Goal: Navigation & Orientation: Find specific page/section

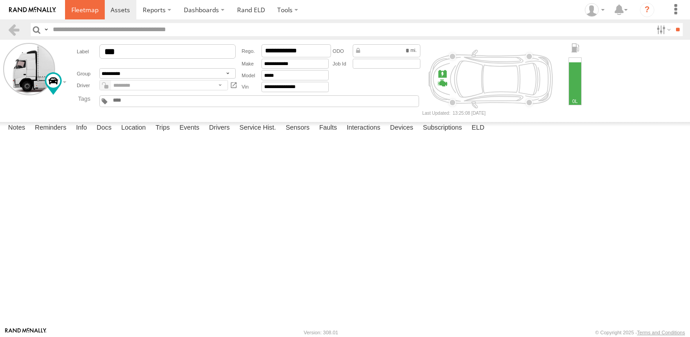
click at [65, 13] on link at bounding box center [85, 9] width 40 height 19
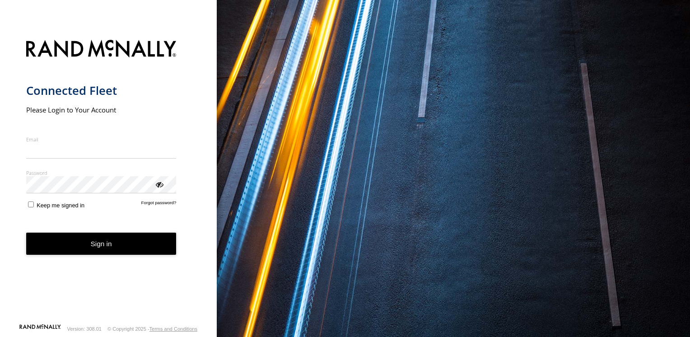
type input "**********"
click at [84, 255] on button "Sign in" at bounding box center [101, 244] width 150 height 22
click at [97, 239] on button "Sign in" at bounding box center [101, 244] width 150 height 22
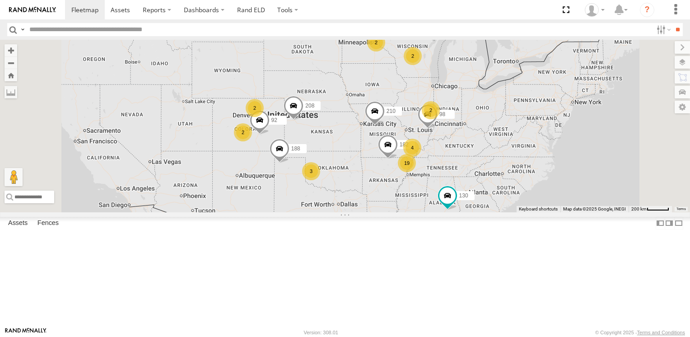
click at [422, 65] on div "2" at bounding box center [413, 56] width 18 height 18
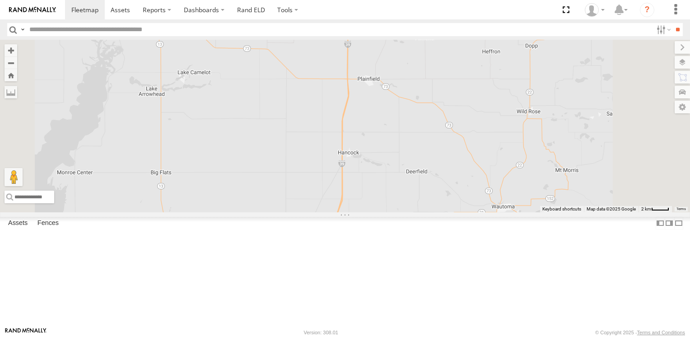
scroll to position [407, 0]
click at [0, 0] on span at bounding box center [0, 0] width 0 height 0
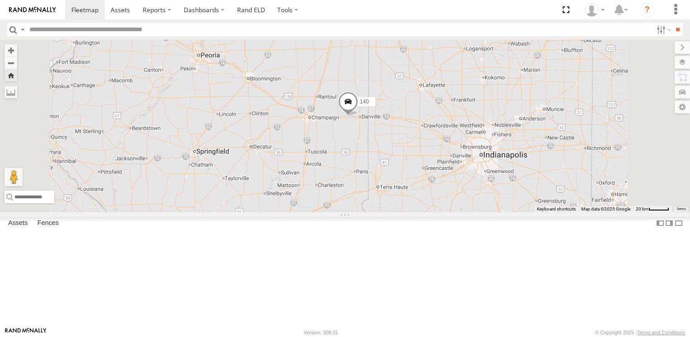
click at [358, 116] on span at bounding box center [348, 104] width 20 height 24
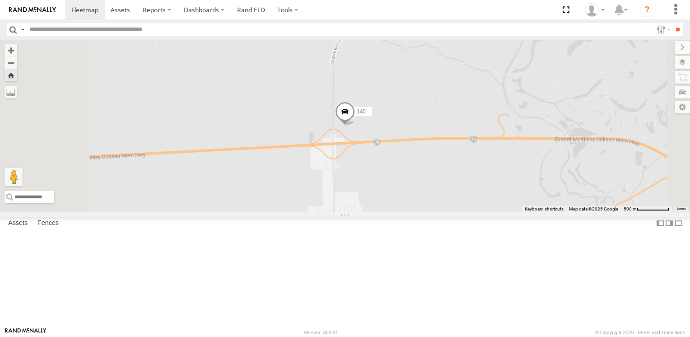
click at [0, 0] on div "154" at bounding box center [0, 0] width 0 height 0
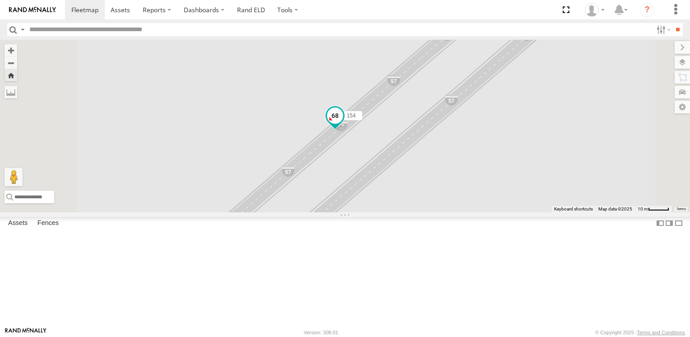
click at [343, 124] on span at bounding box center [335, 116] width 16 height 16
